Goal: Task Accomplishment & Management: Manage account settings

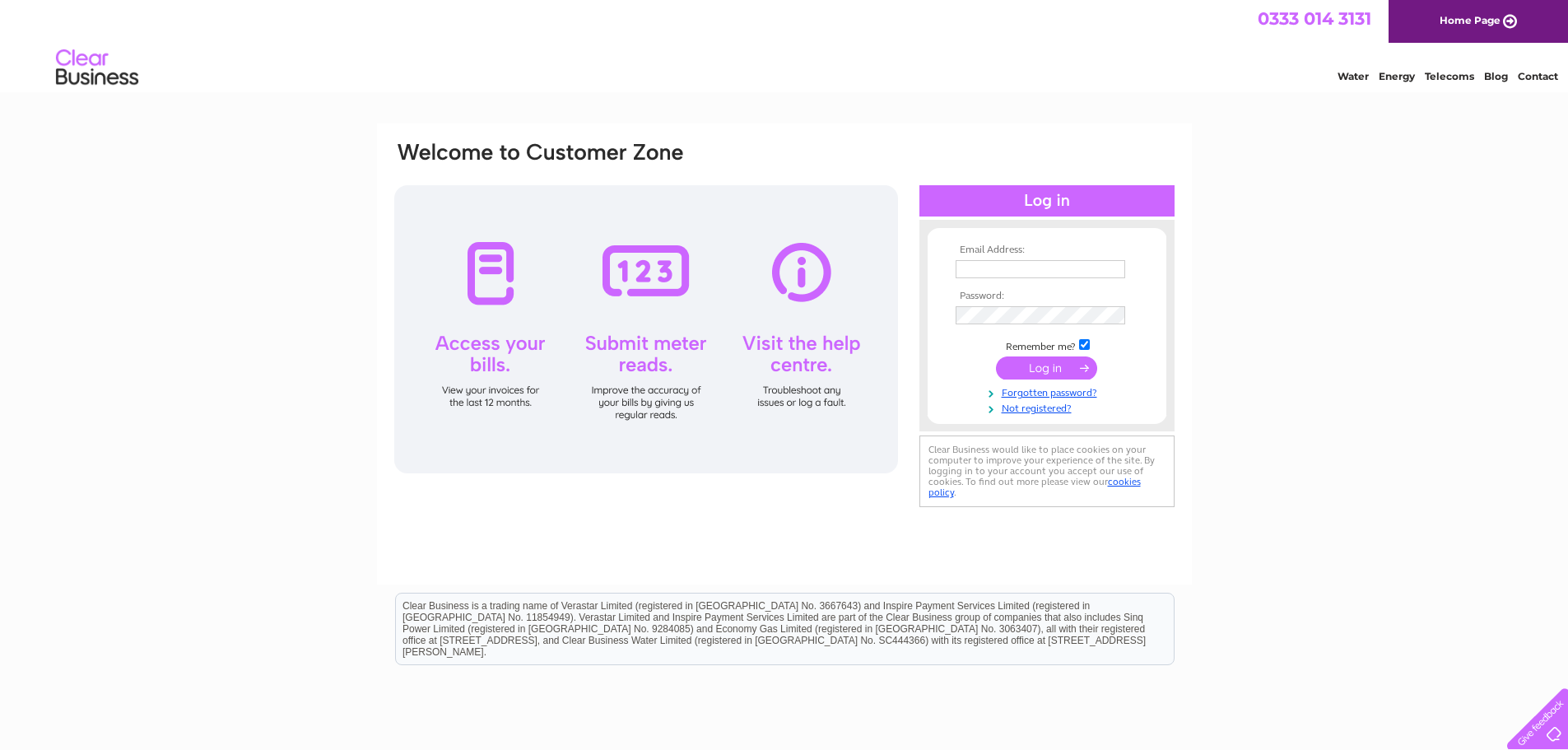
type input "accounts@braemarmountainsports.com"
click at [1058, 364] on input "submit" at bounding box center [1047, 367] width 101 height 23
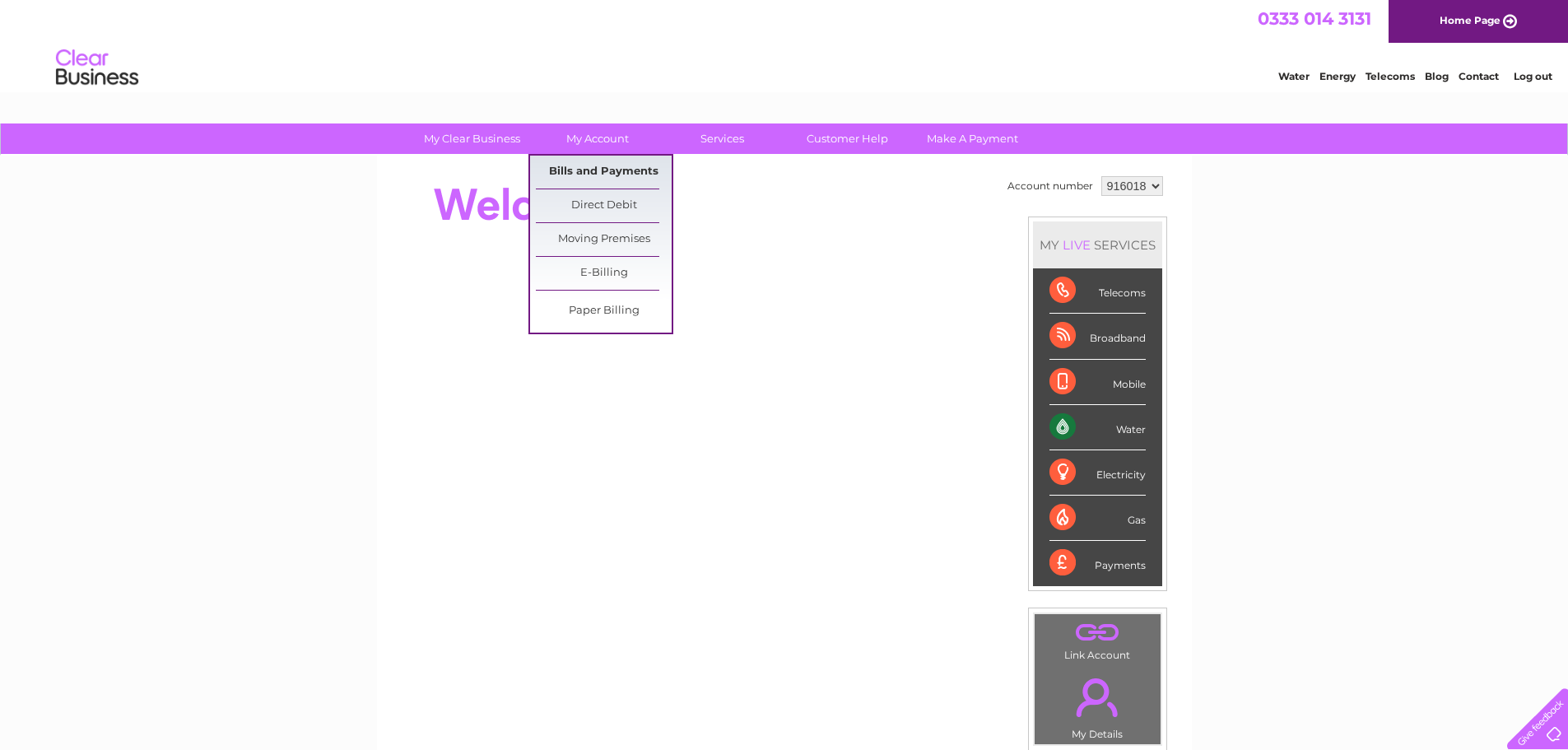
click at [582, 177] on link "Bills and Payments" at bounding box center [604, 172] width 136 height 33
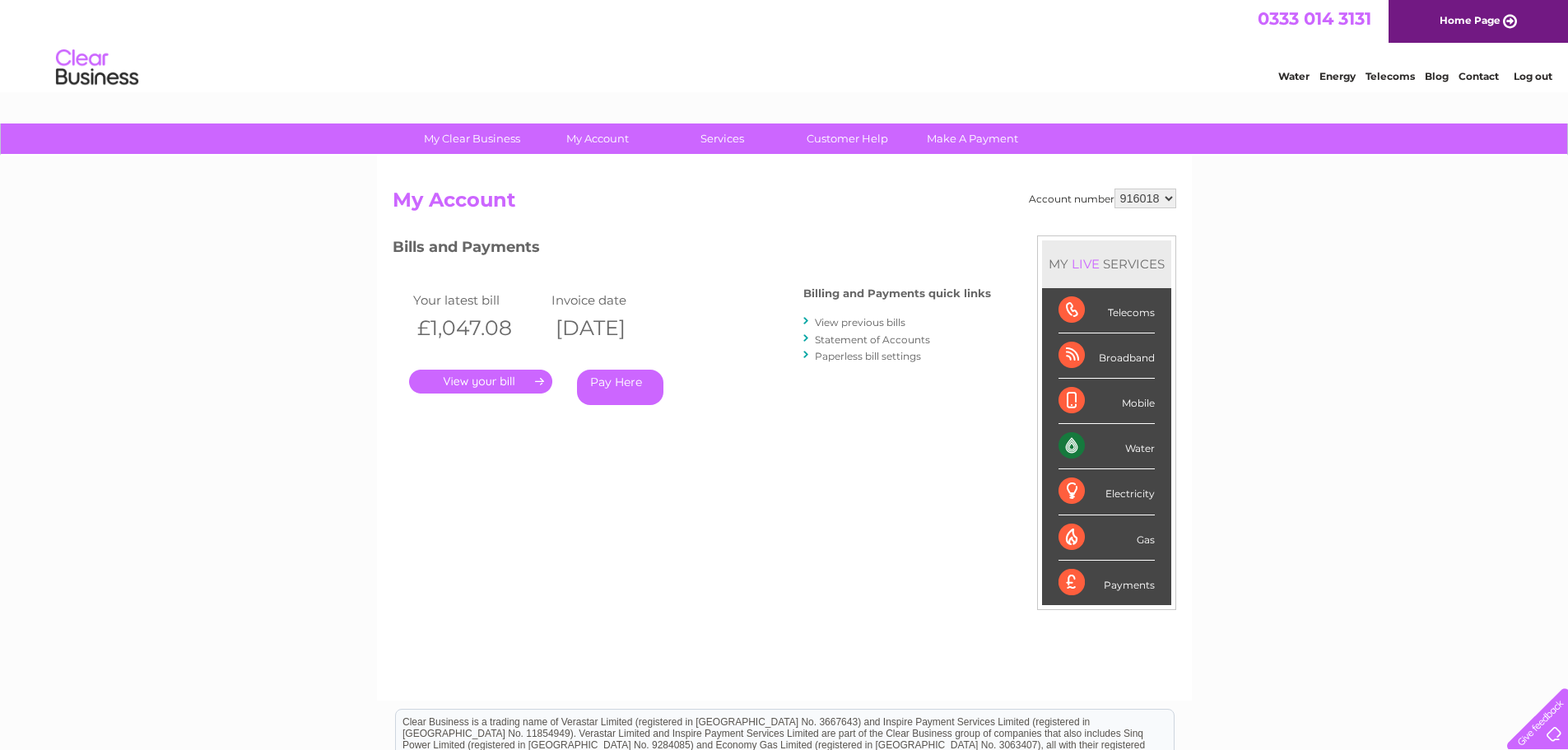
click at [503, 392] on link "." at bounding box center [480, 382] width 143 height 24
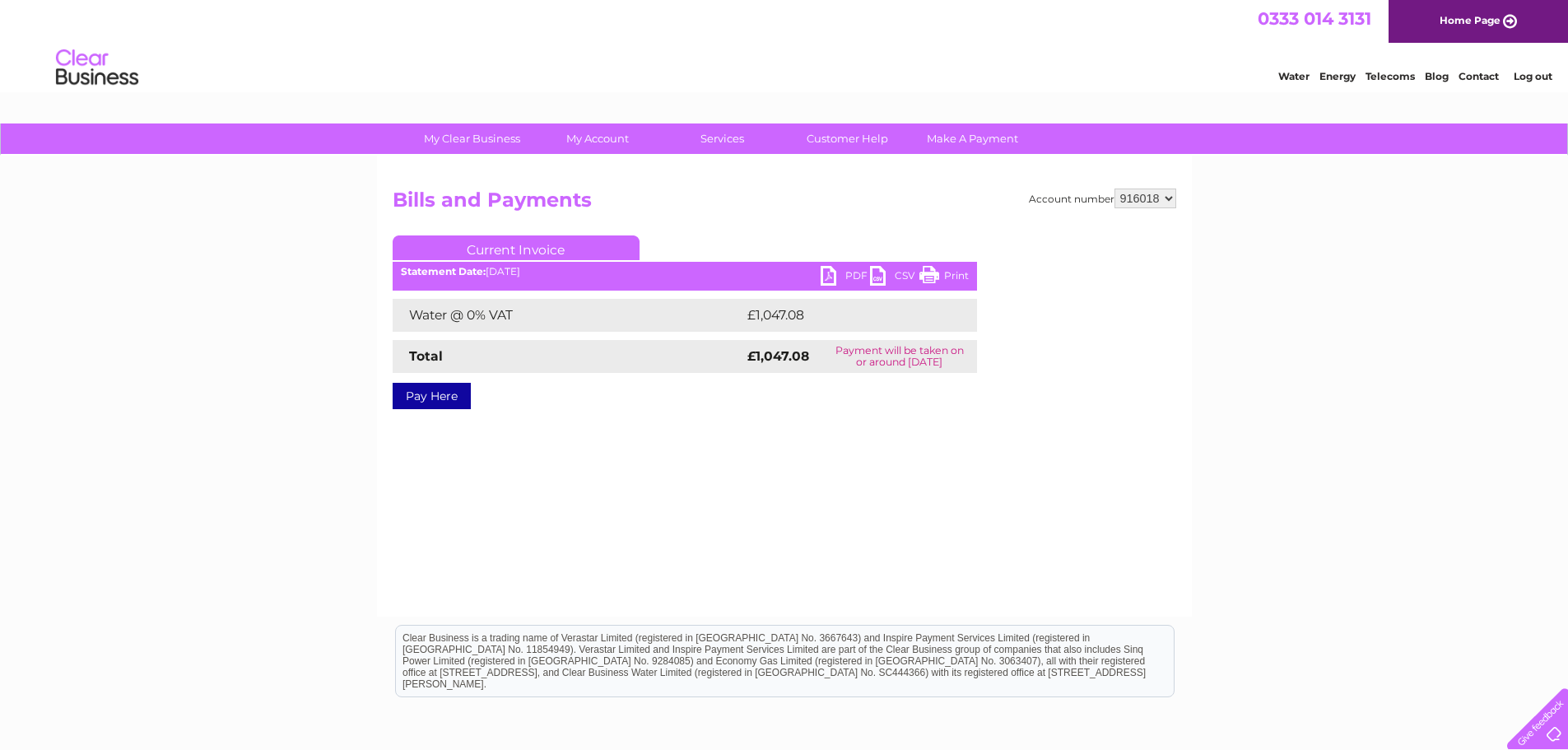
click at [834, 273] on link "PDF" at bounding box center [846, 278] width 49 height 24
